Goal: Information Seeking & Learning: Learn about a topic

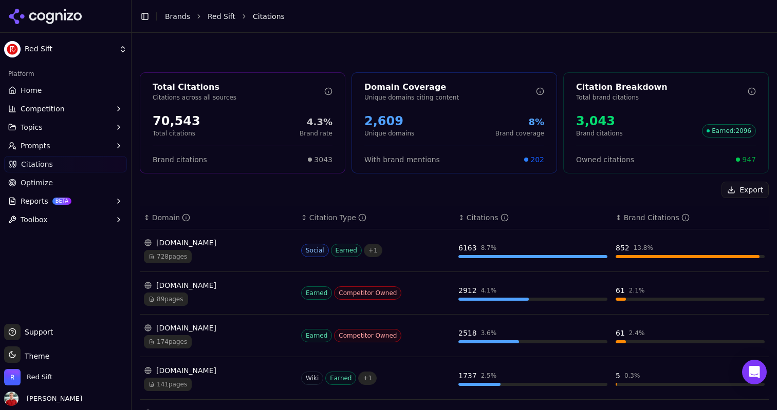
scroll to position [278, 0]
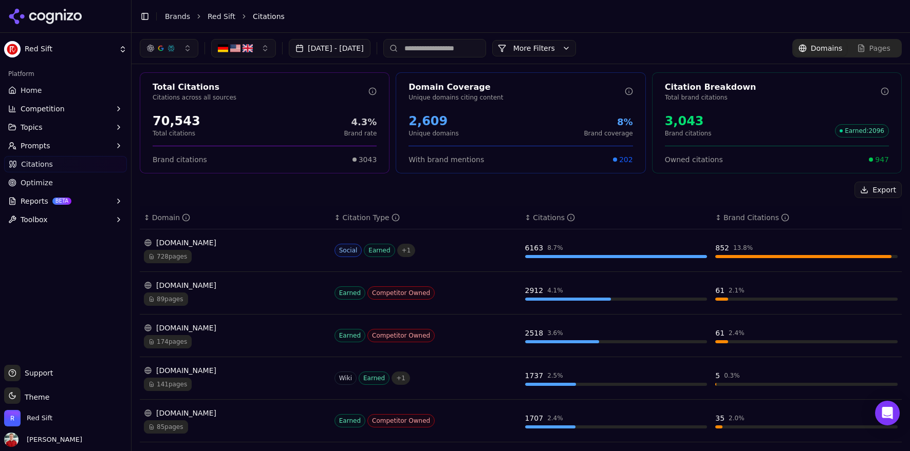
click at [351, 47] on button "[DATE] - [DATE]" at bounding box center [330, 48] width 82 height 18
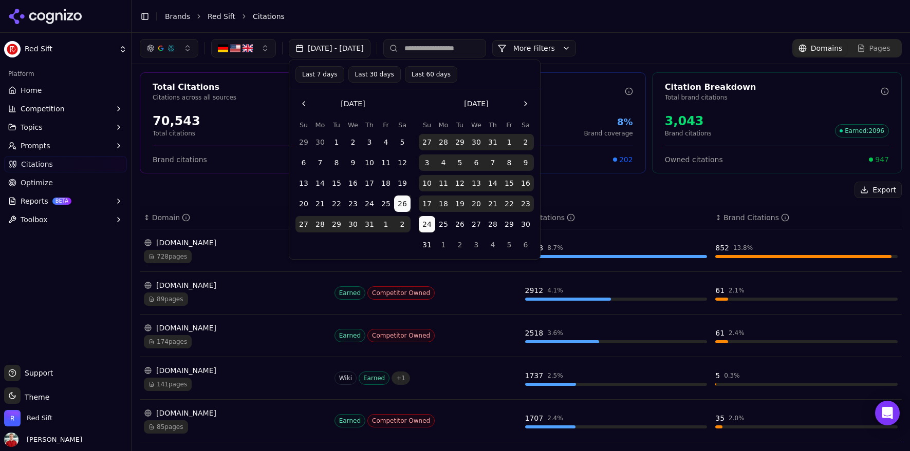
click at [379, 72] on button "Last 30 days" at bounding box center [374, 74] width 52 height 16
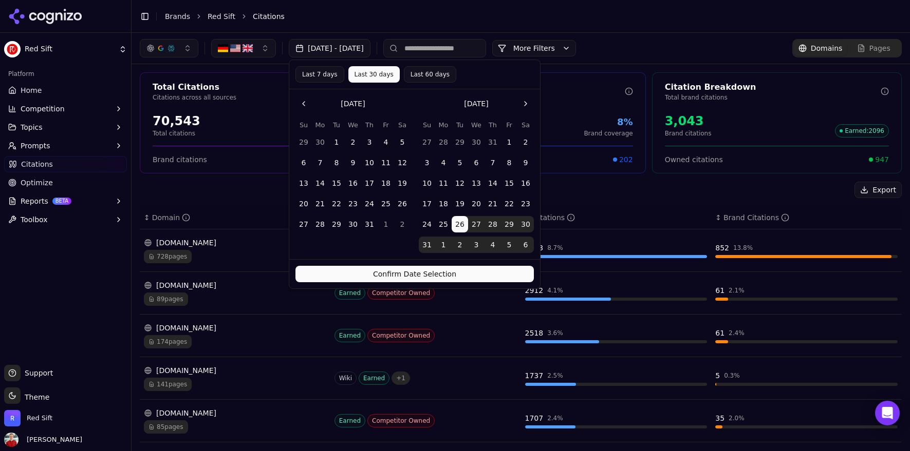
click at [406, 273] on button "Confirm Date Selection" at bounding box center [414, 274] width 238 height 16
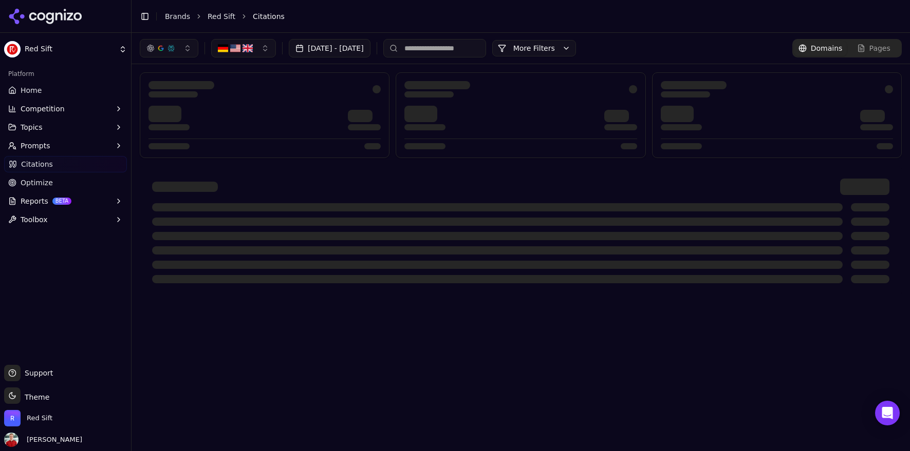
click at [49, 16] on icon at bounding box center [45, 16] width 74 height 15
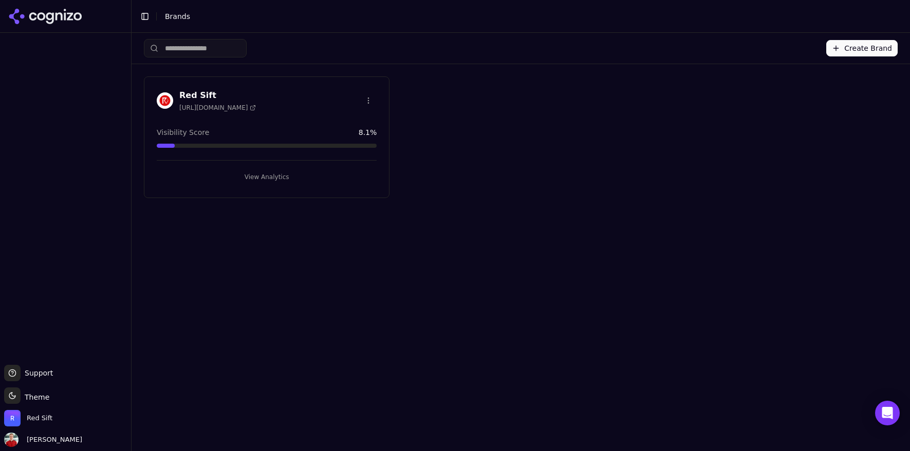
click at [271, 181] on button "View Analytics" at bounding box center [267, 177] width 220 height 16
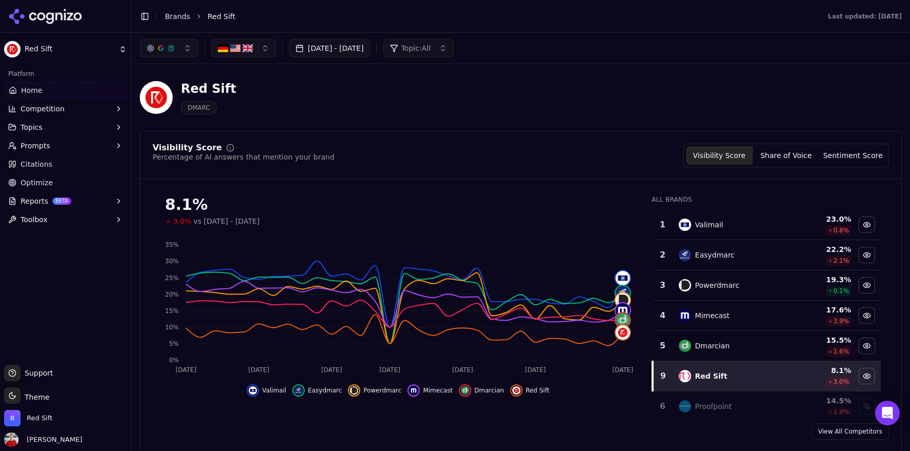
click at [355, 46] on button "[DATE] - [DATE]" at bounding box center [330, 48] width 82 height 18
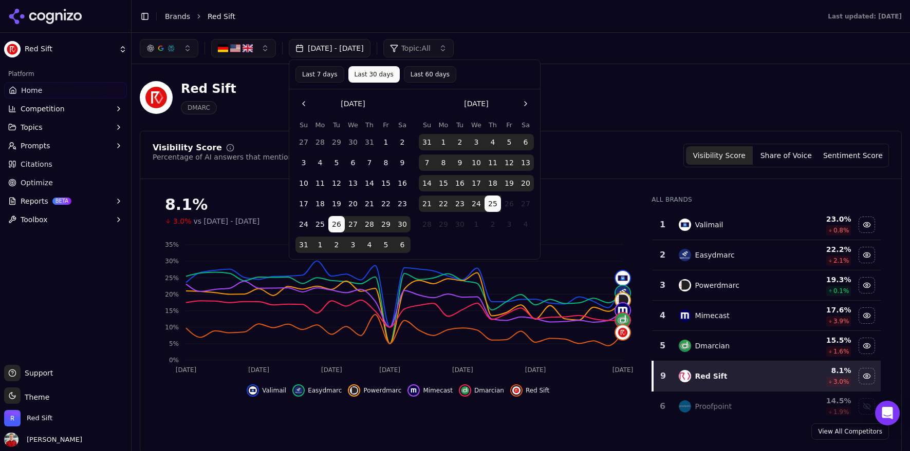
click at [323, 75] on button "Last 7 days" at bounding box center [319, 74] width 49 height 16
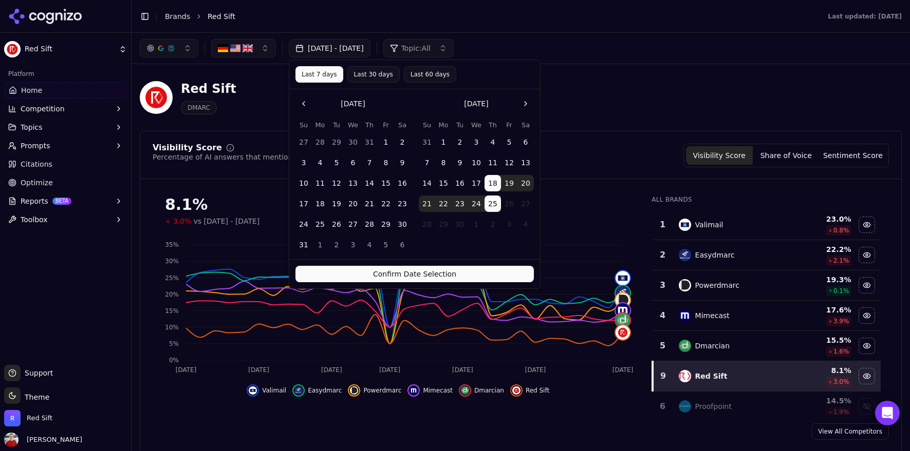
click at [383, 277] on button "Confirm Date Selection" at bounding box center [414, 274] width 238 height 16
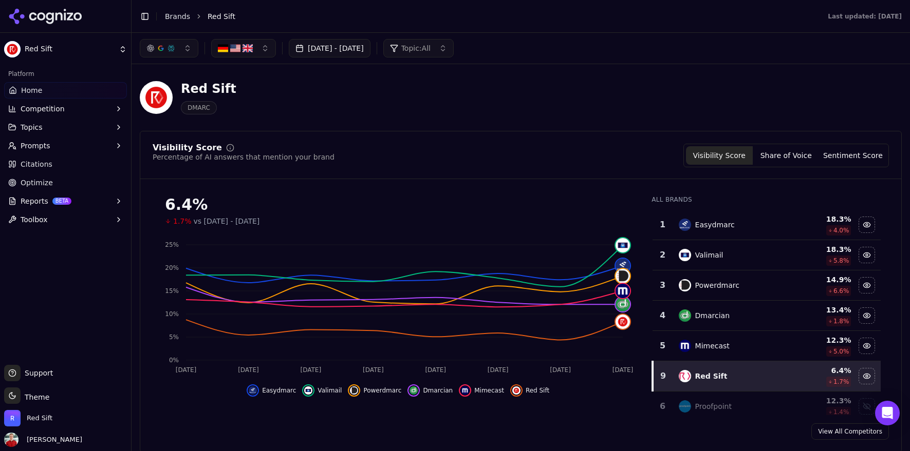
click at [64, 124] on button "Topics" at bounding box center [65, 127] width 123 height 16
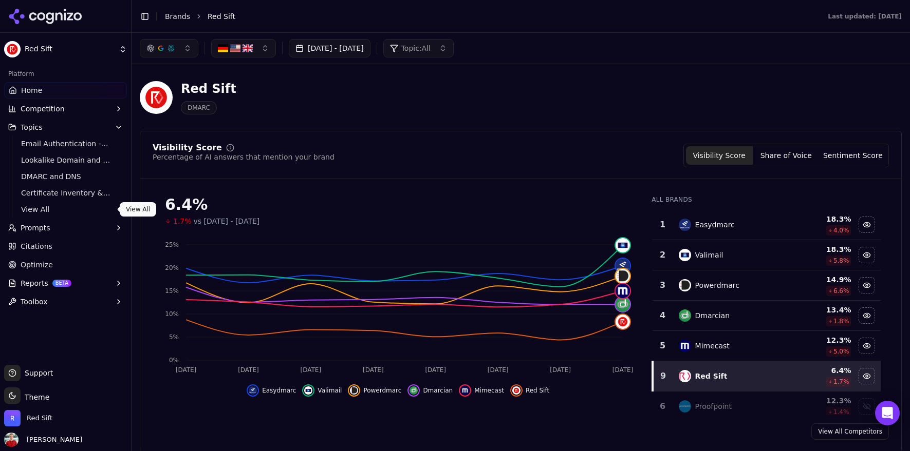
click at [59, 209] on span "View All" at bounding box center [65, 209] width 89 height 10
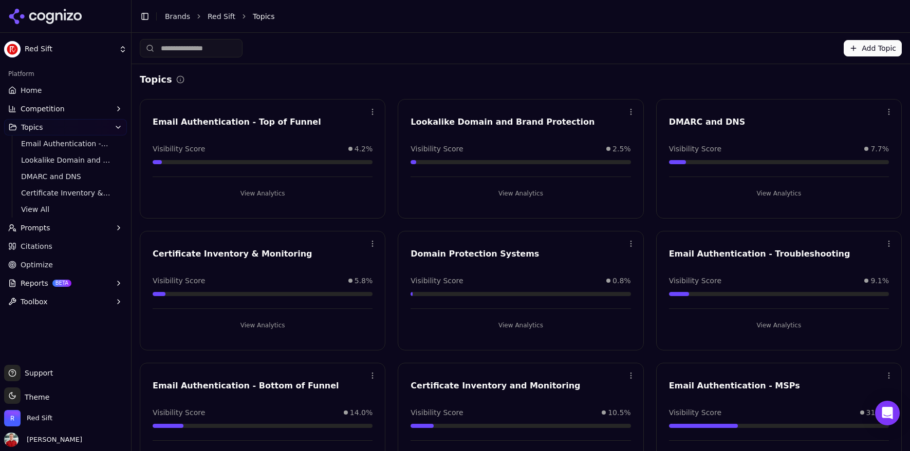
scroll to position [40, 0]
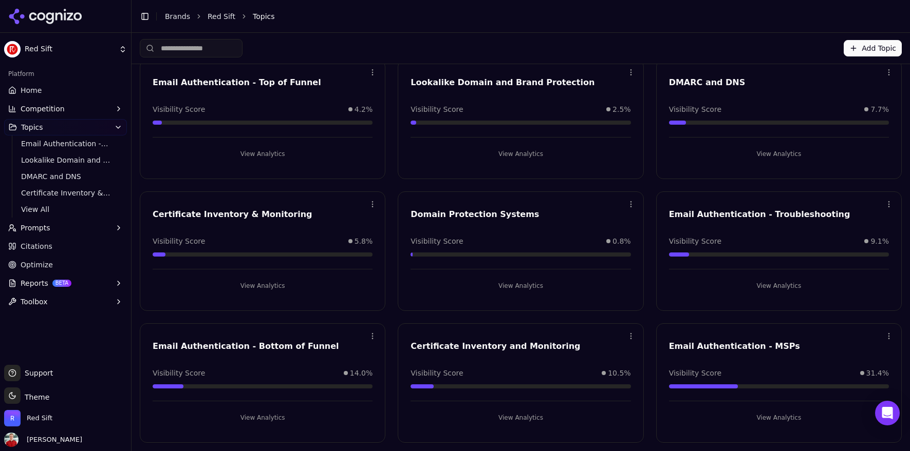
click at [252, 150] on button "View Analytics" at bounding box center [263, 154] width 220 height 16
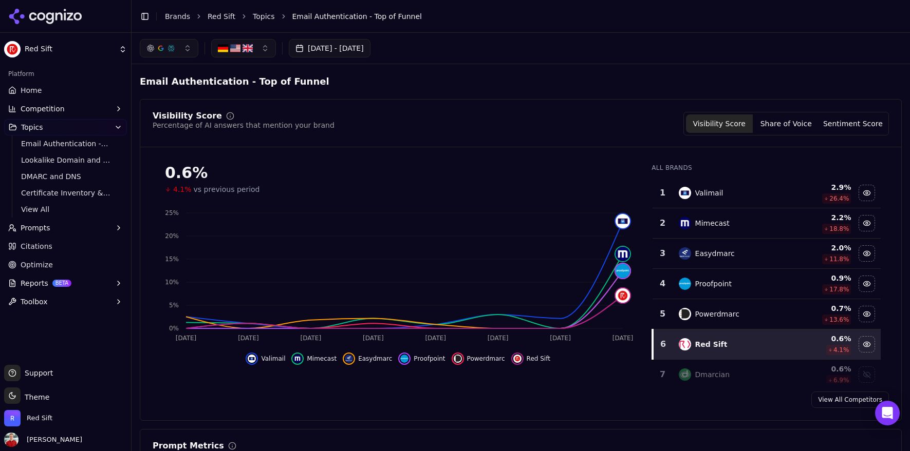
click at [267, 20] on link "Topics" at bounding box center [264, 16] width 22 height 10
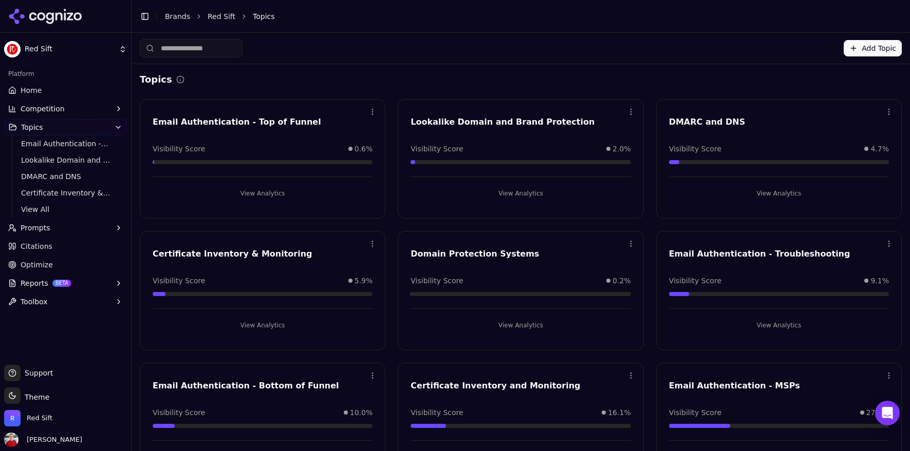
scroll to position [40, 0]
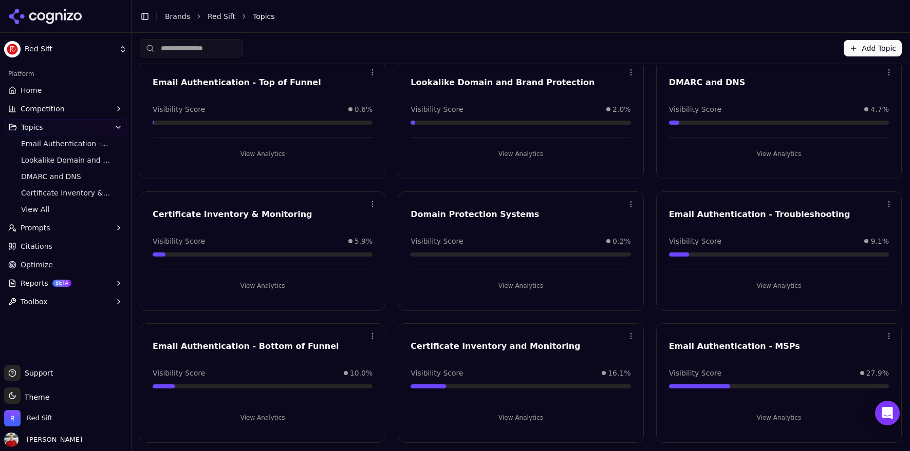
click at [279, 417] on button "View Analytics" at bounding box center [263, 418] width 220 height 16
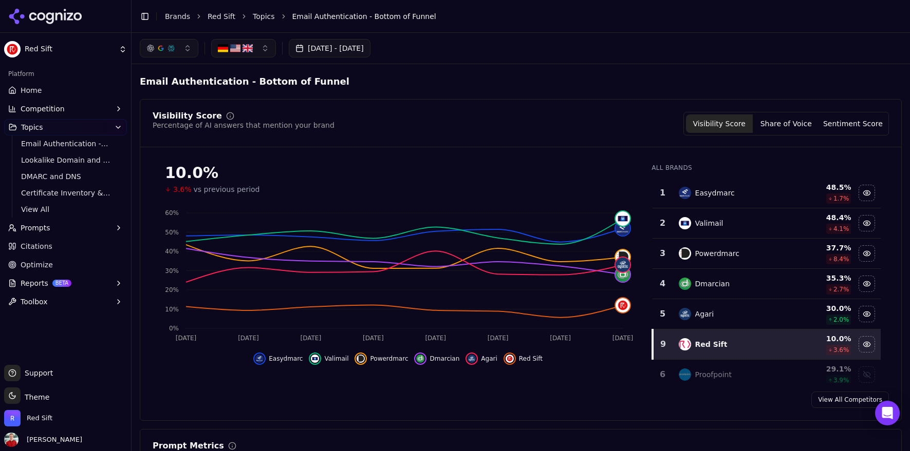
click at [331, 51] on button "[DATE] - [DATE]" at bounding box center [330, 48] width 82 height 18
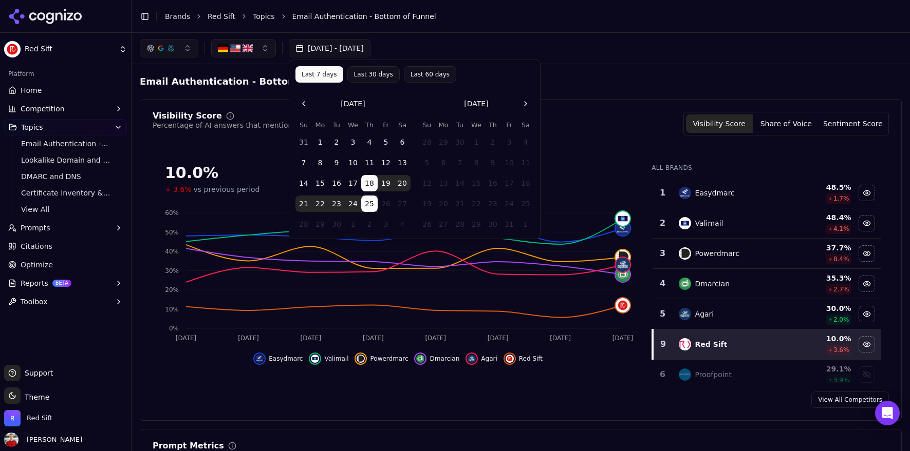
click at [356, 76] on button "Last 30 days" at bounding box center [373, 74] width 52 height 16
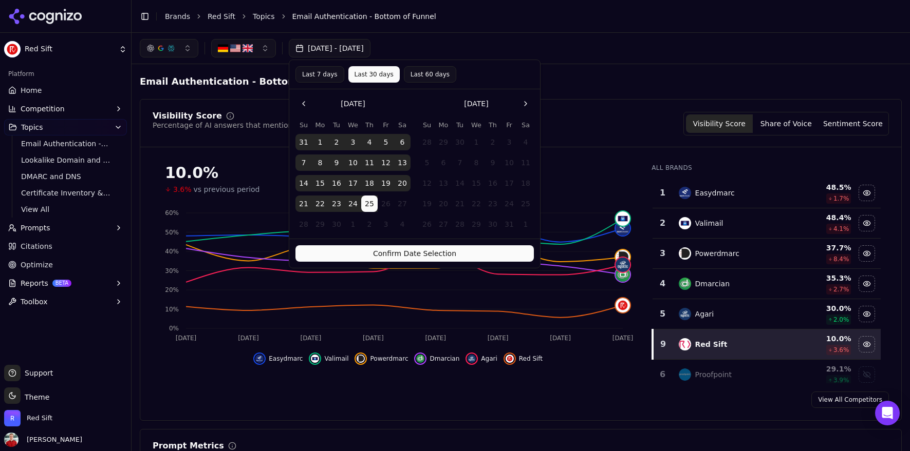
click at [390, 254] on button "Confirm Date Selection" at bounding box center [414, 253] width 238 height 16
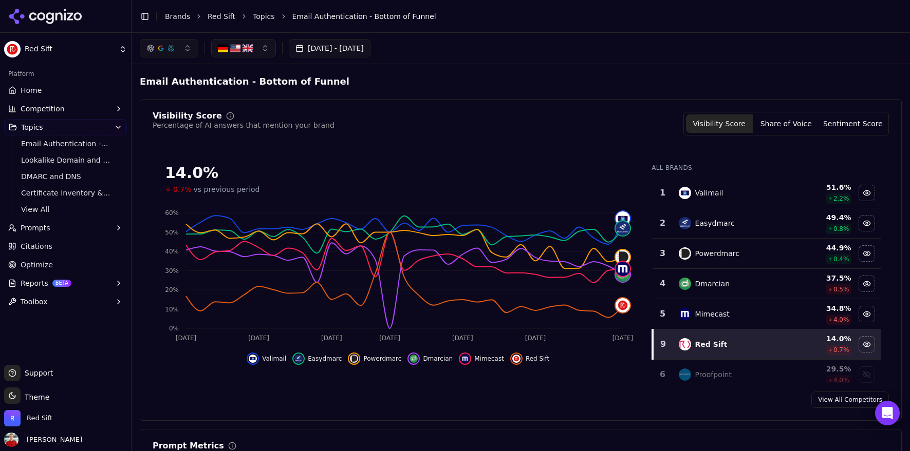
click at [258, 17] on link "Topics" at bounding box center [264, 16] width 22 height 10
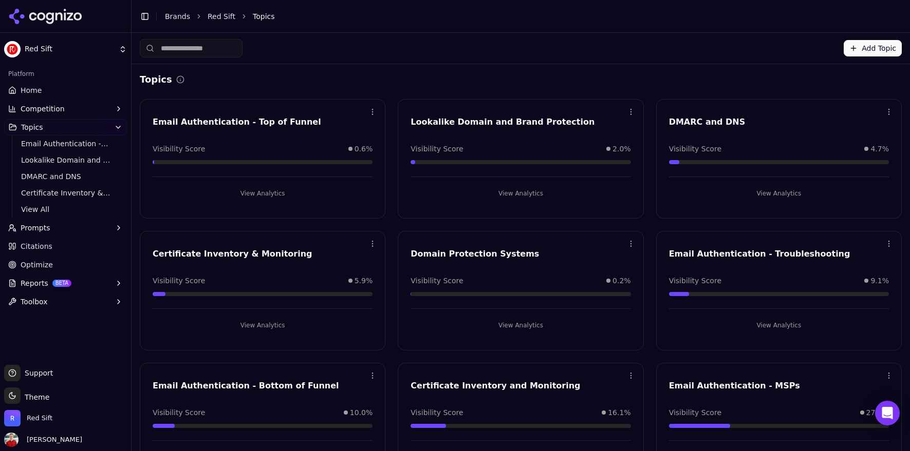
click at [780, 327] on button "View Analytics" at bounding box center [779, 325] width 220 height 16
